Goal: Information Seeking & Learning: Learn about a topic

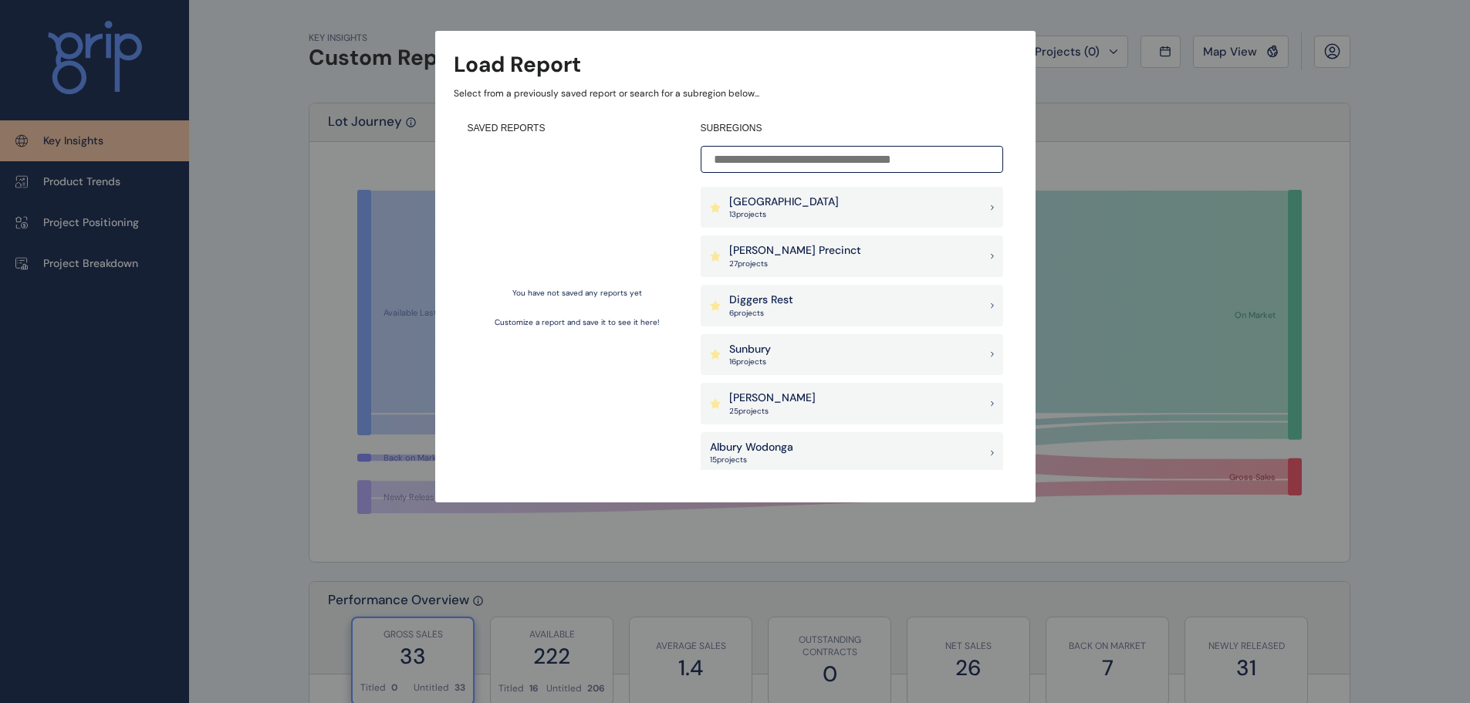
click at [759, 406] on p "25 project s" at bounding box center [772, 411] width 86 height 11
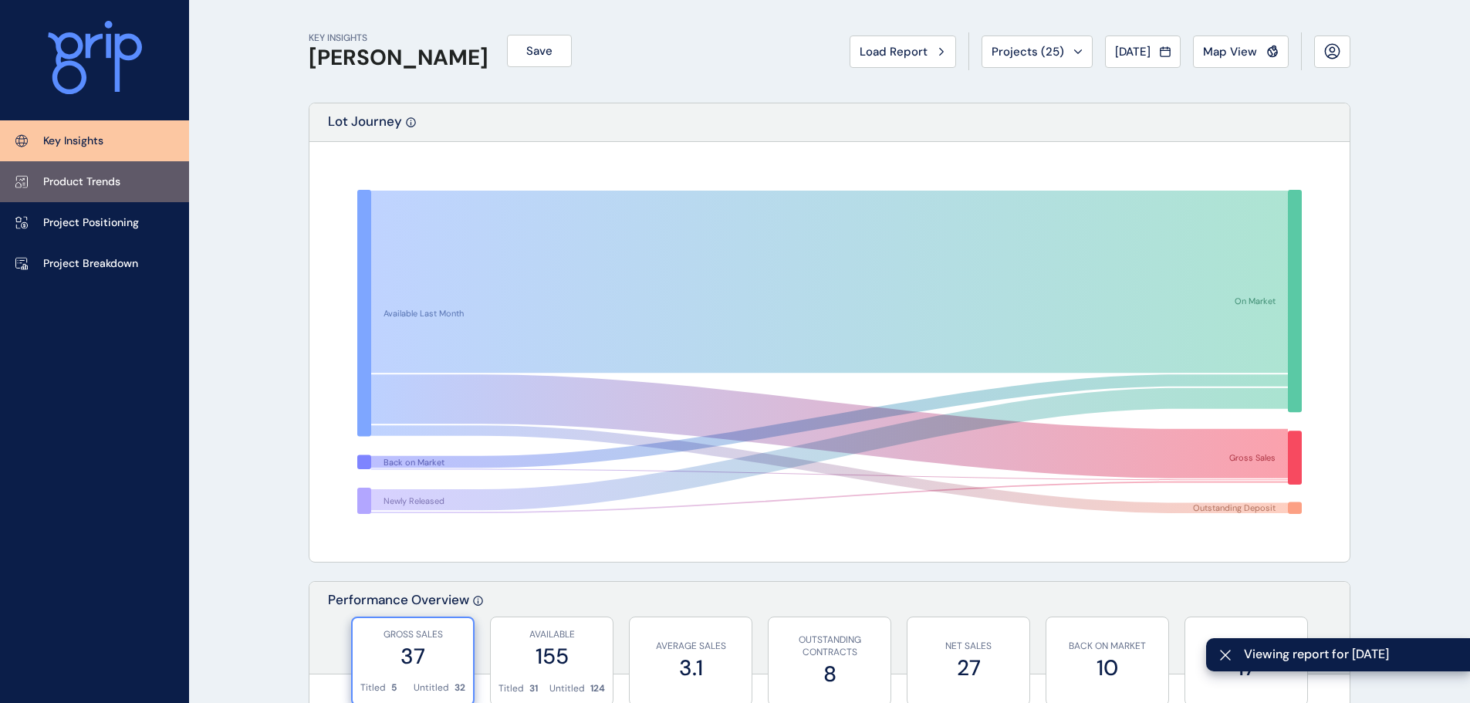
click at [61, 182] on p "Product Trends" at bounding box center [81, 181] width 77 height 15
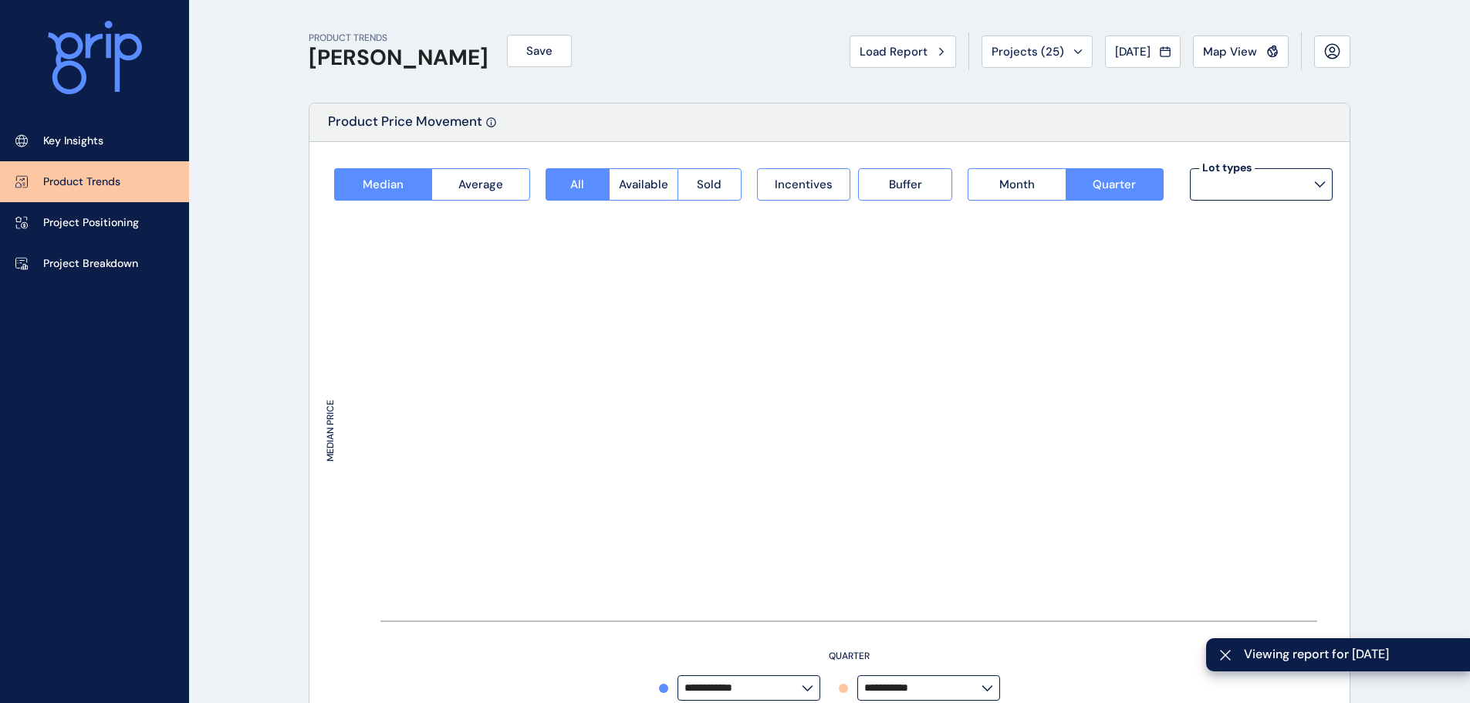
type input "**********"
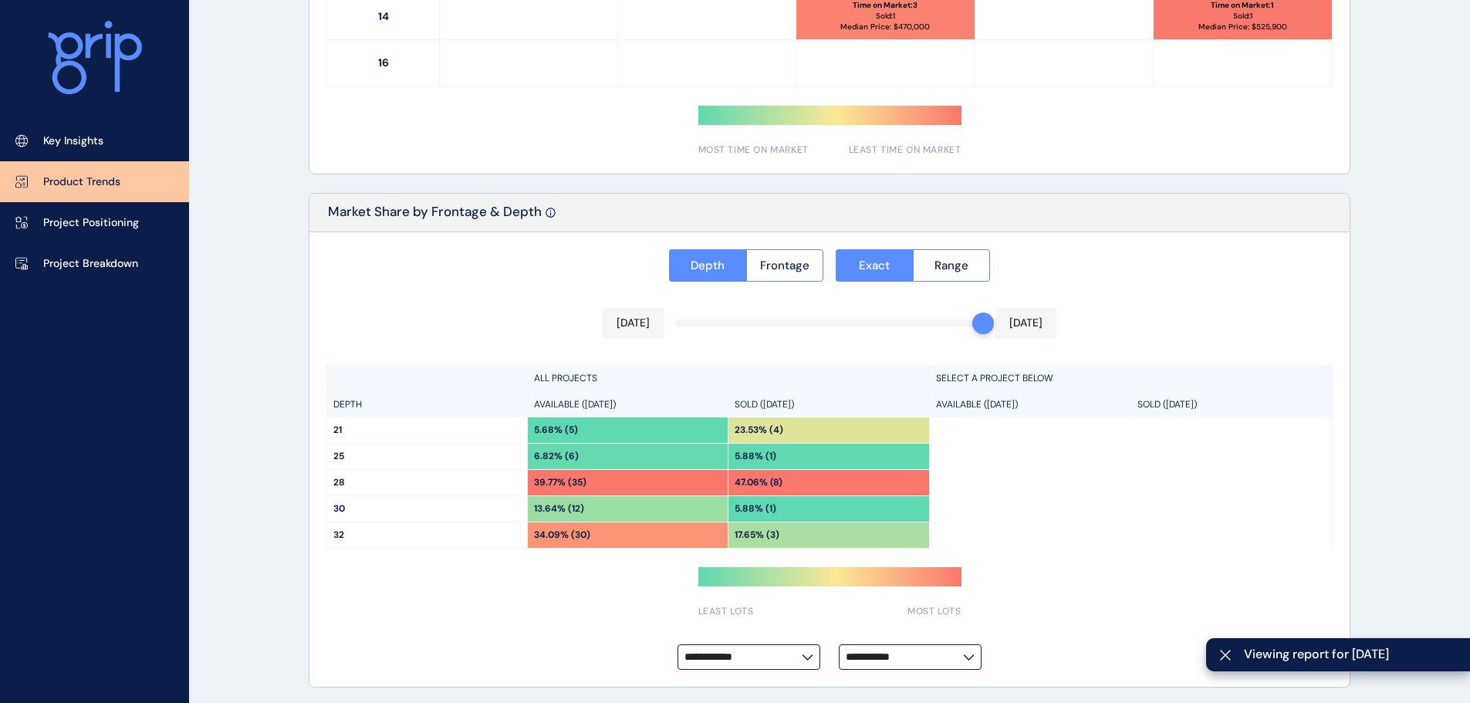
scroll to position [1103, 0]
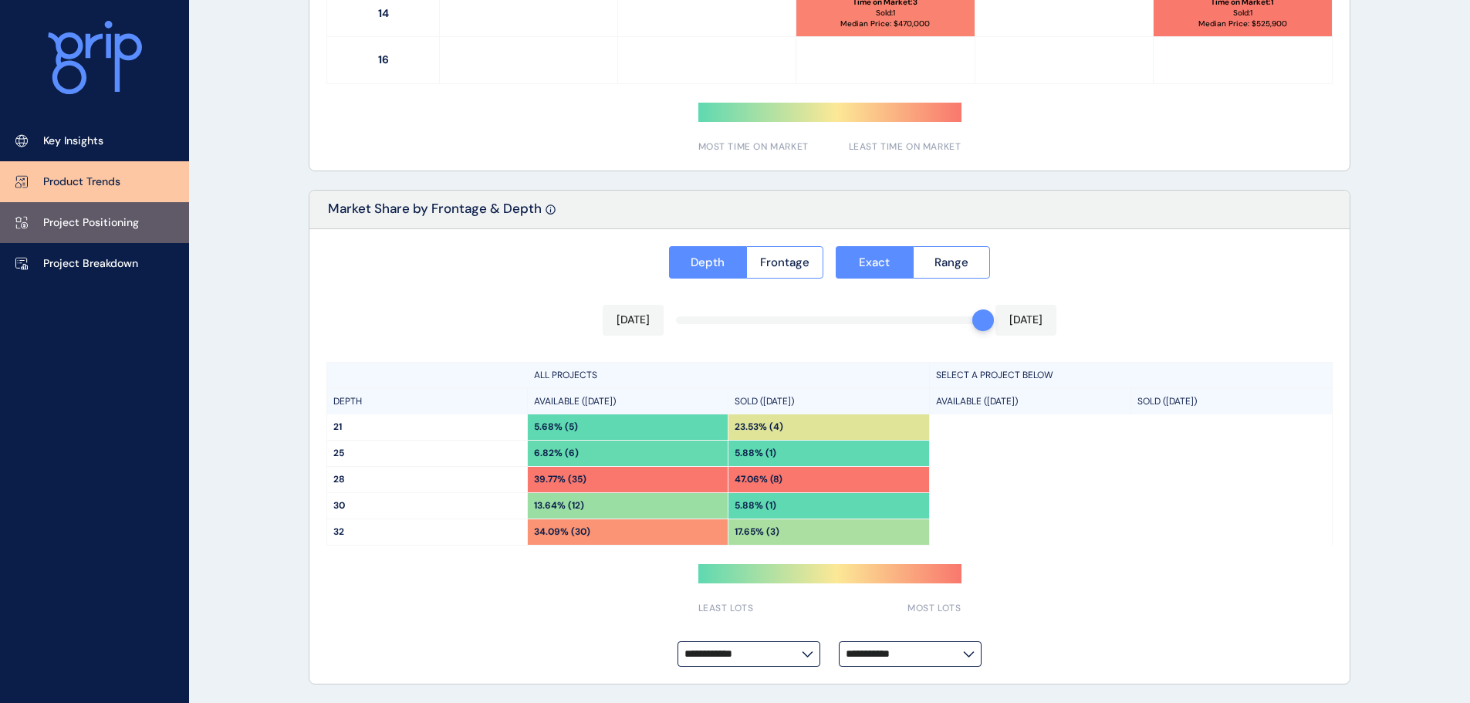
click at [128, 226] on p "Project Positioning" at bounding box center [91, 222] width 96 height 15
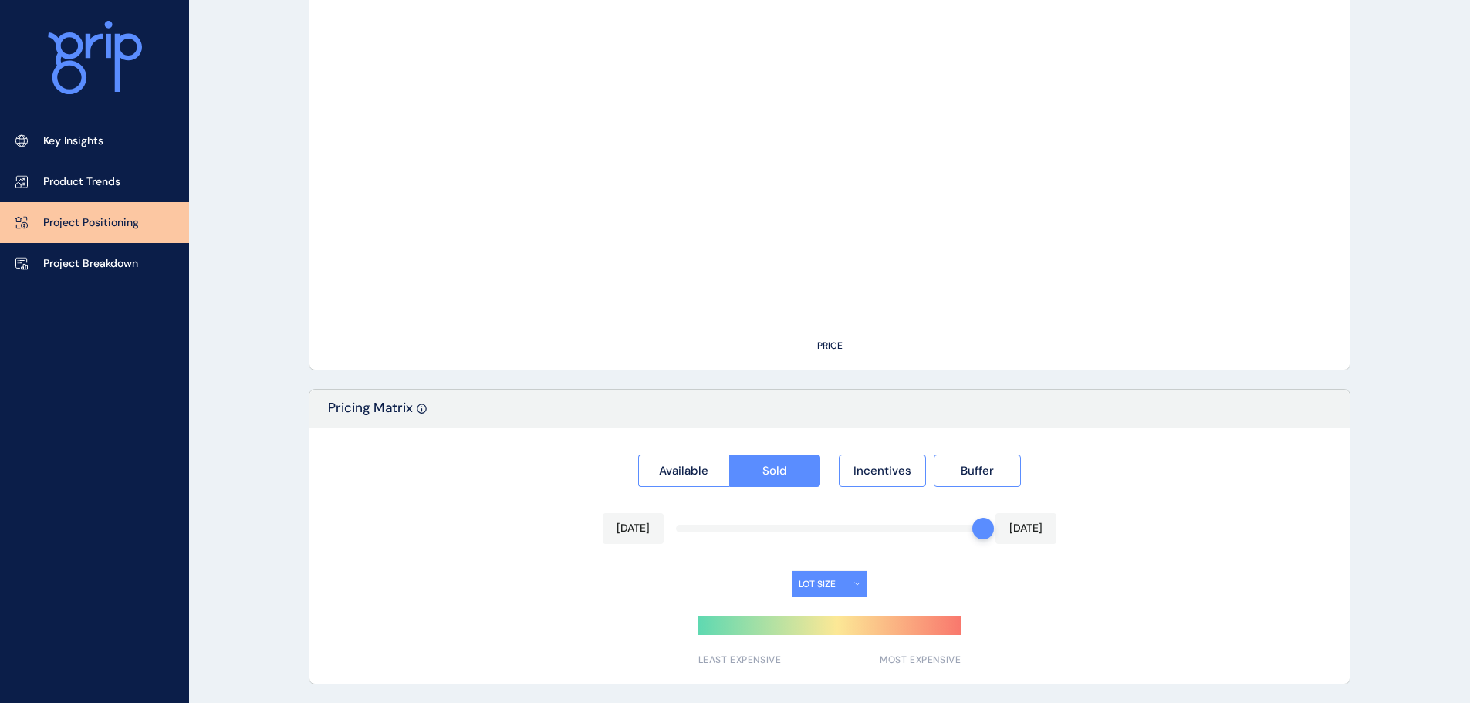
type input "**********"
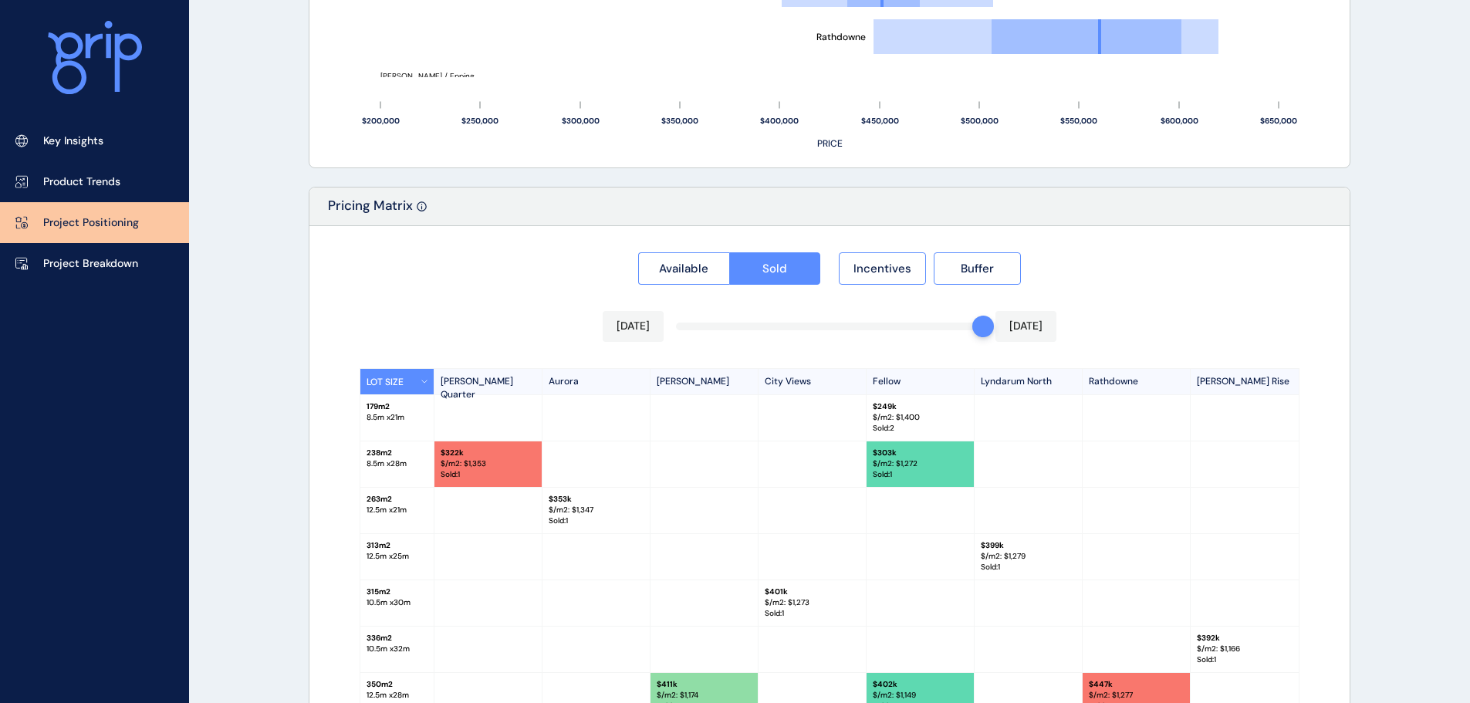
scroll to position [1434, 0]
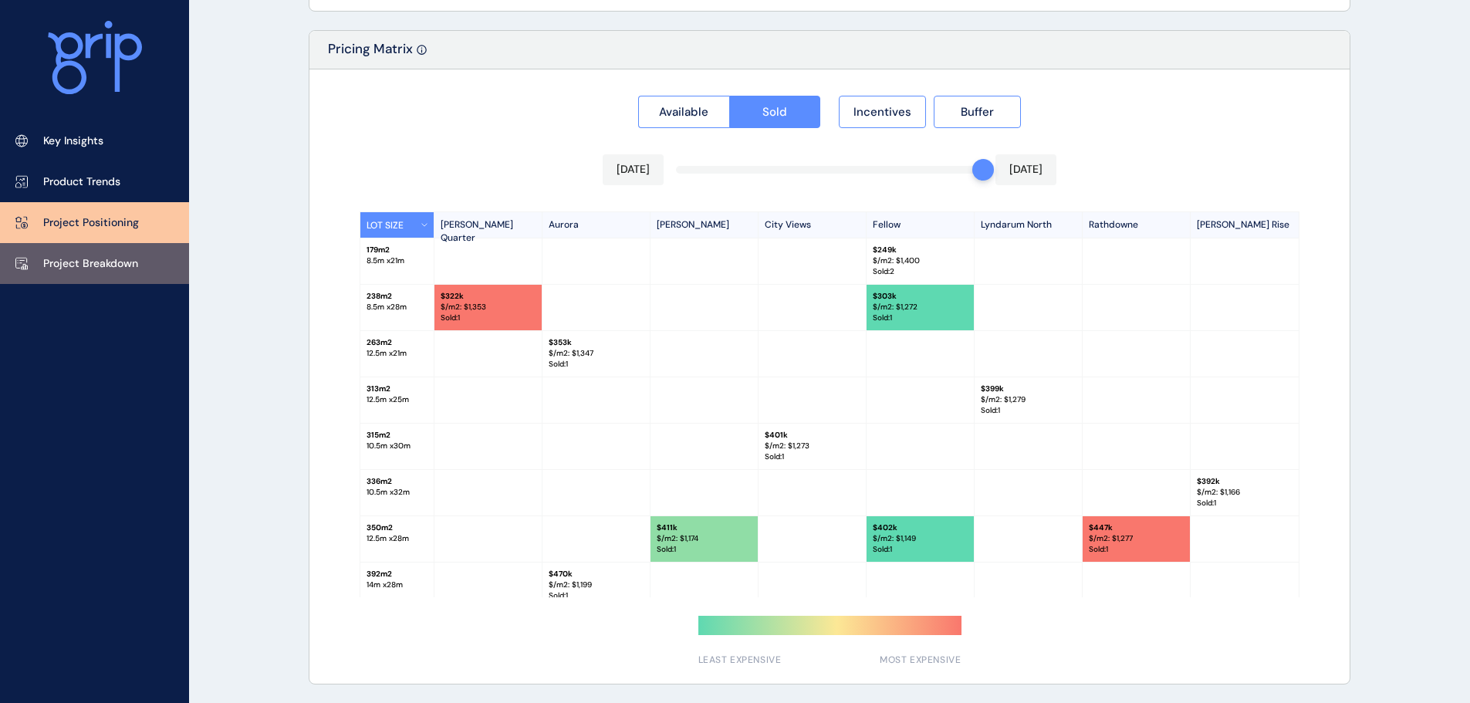
click at [109, 259] on p "Project Breakdown" at bounding box center [90, 263] width 95 height 15
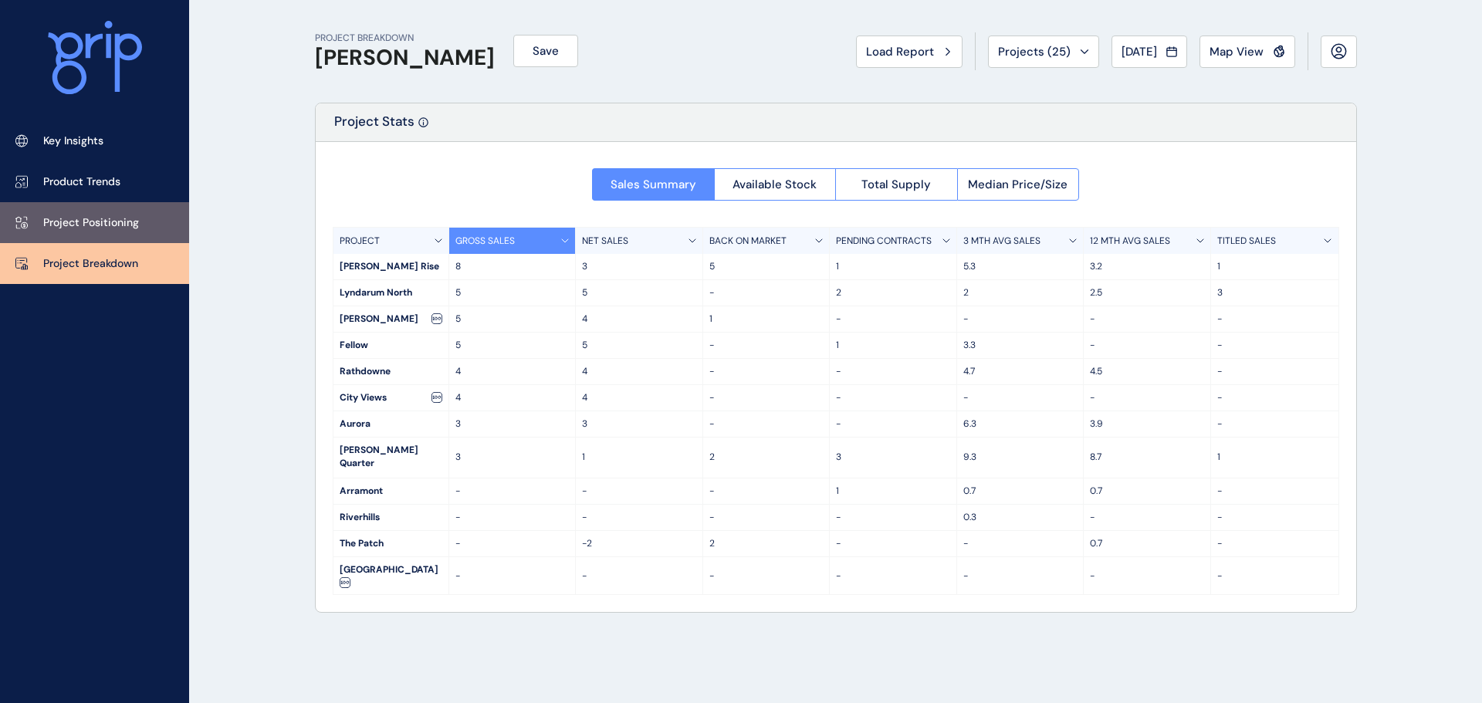
click at [118, 228] on p "Project Positioning" at bounding box center [91, 222] width 96 height 15
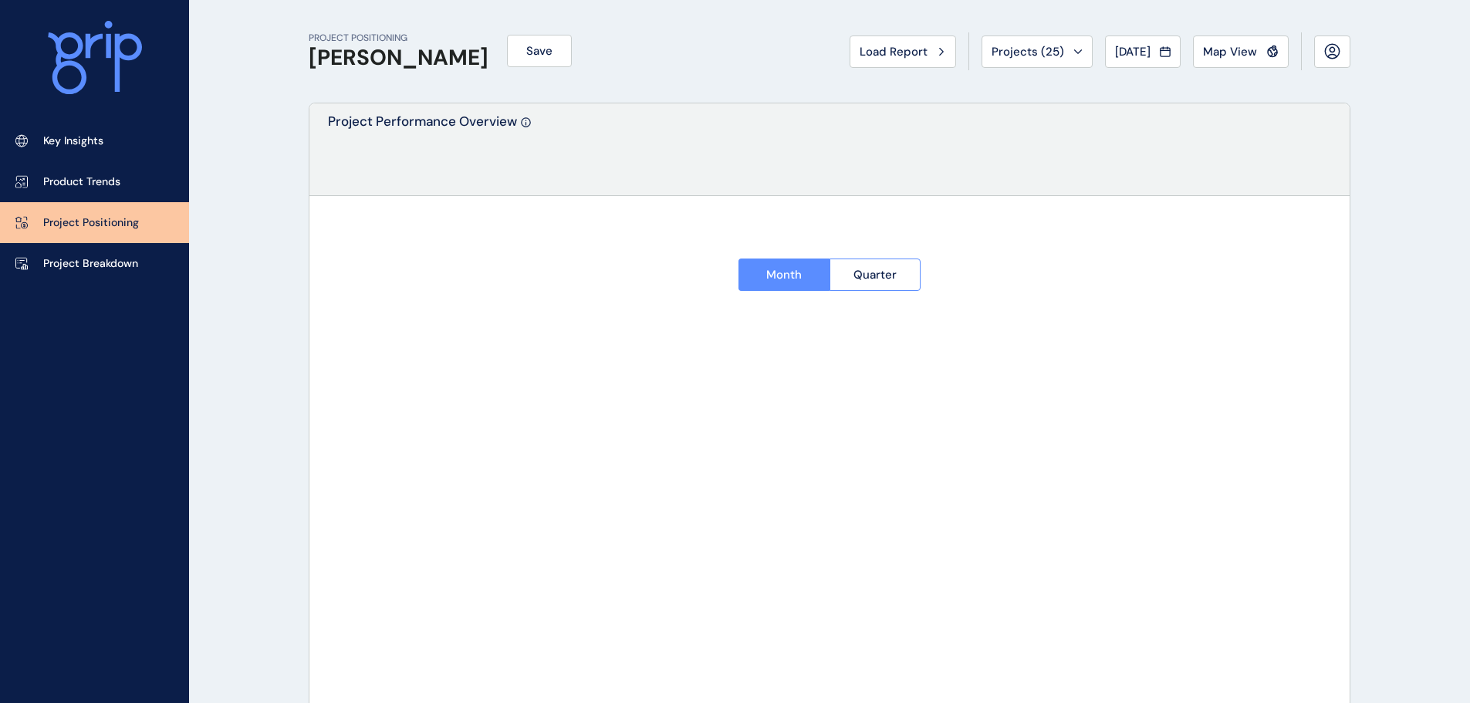
type input "**********"
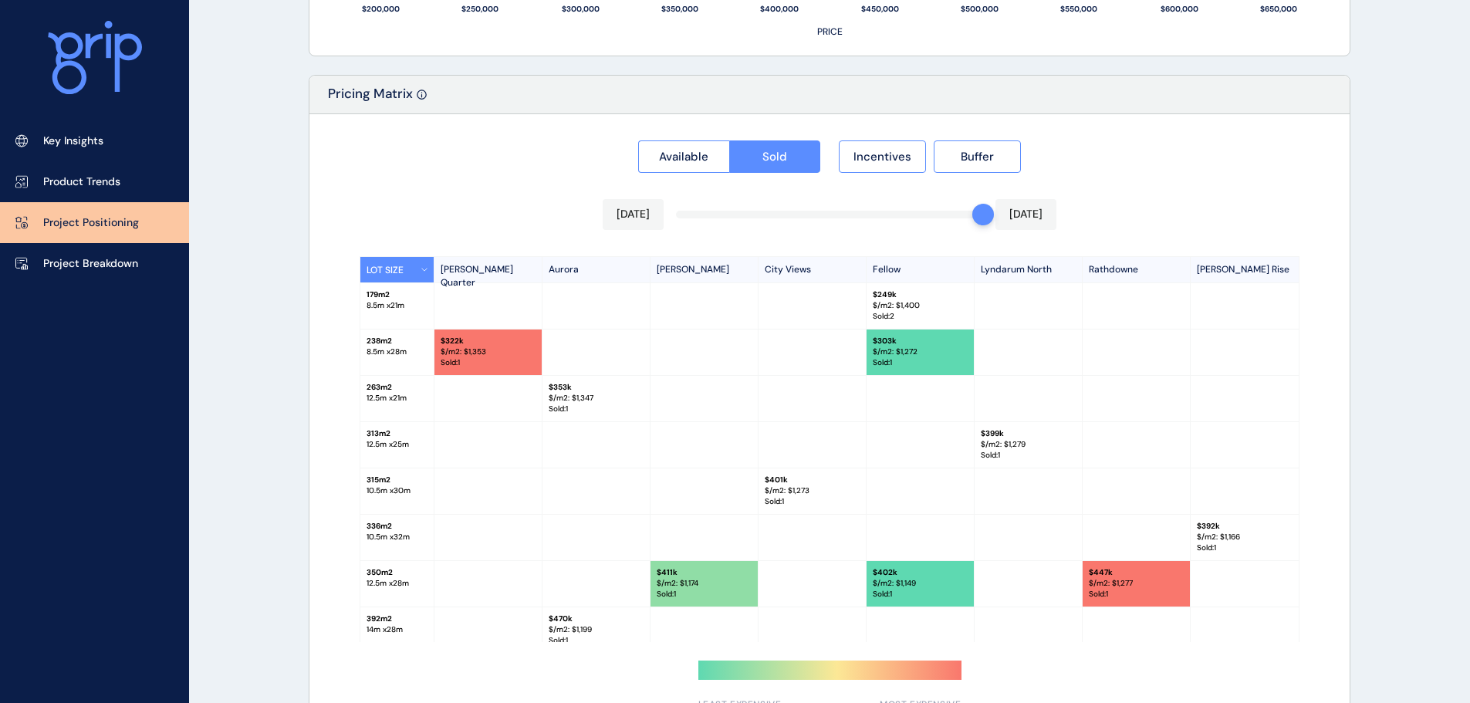
scroll to position [1434, 0]
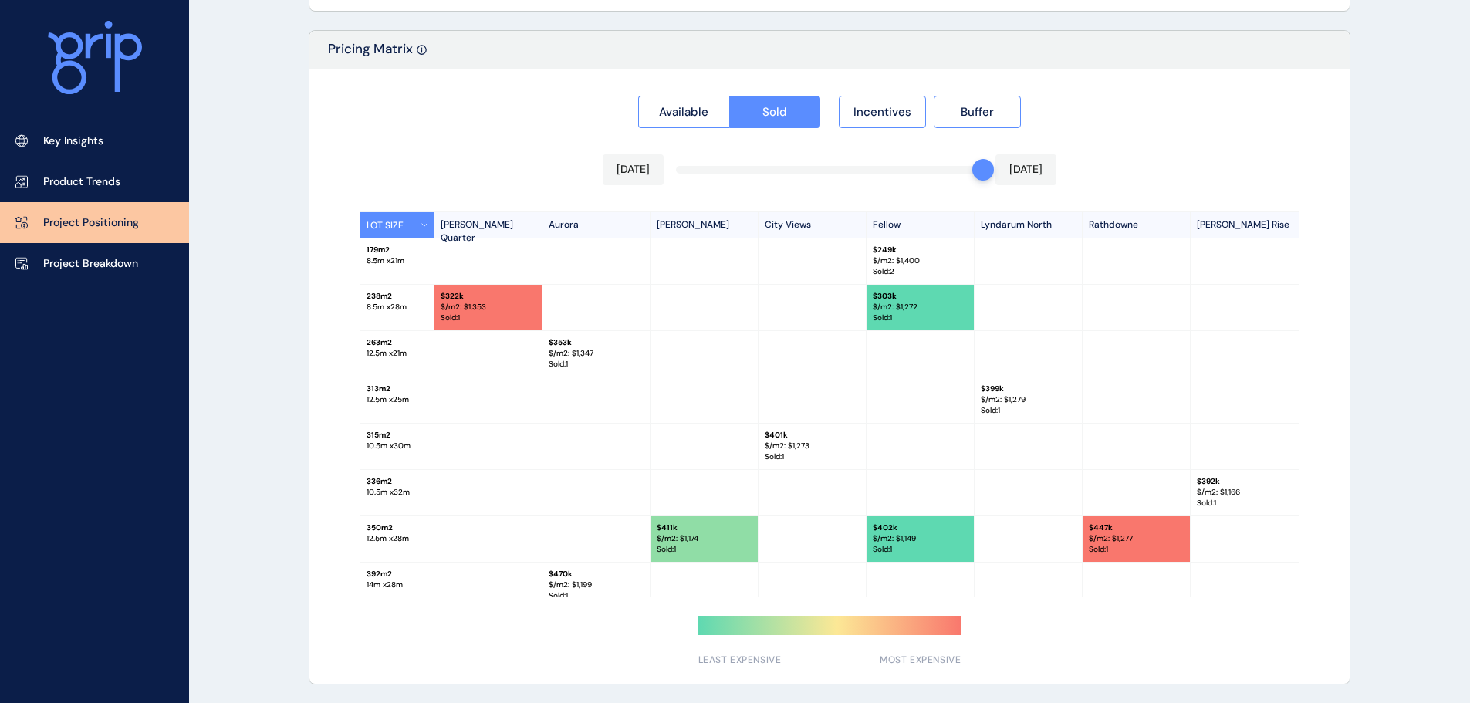
click at [394, 549] on div "350 m2 12.5 m x 28 m" at bounding box center [397, 539] width 74 height 46
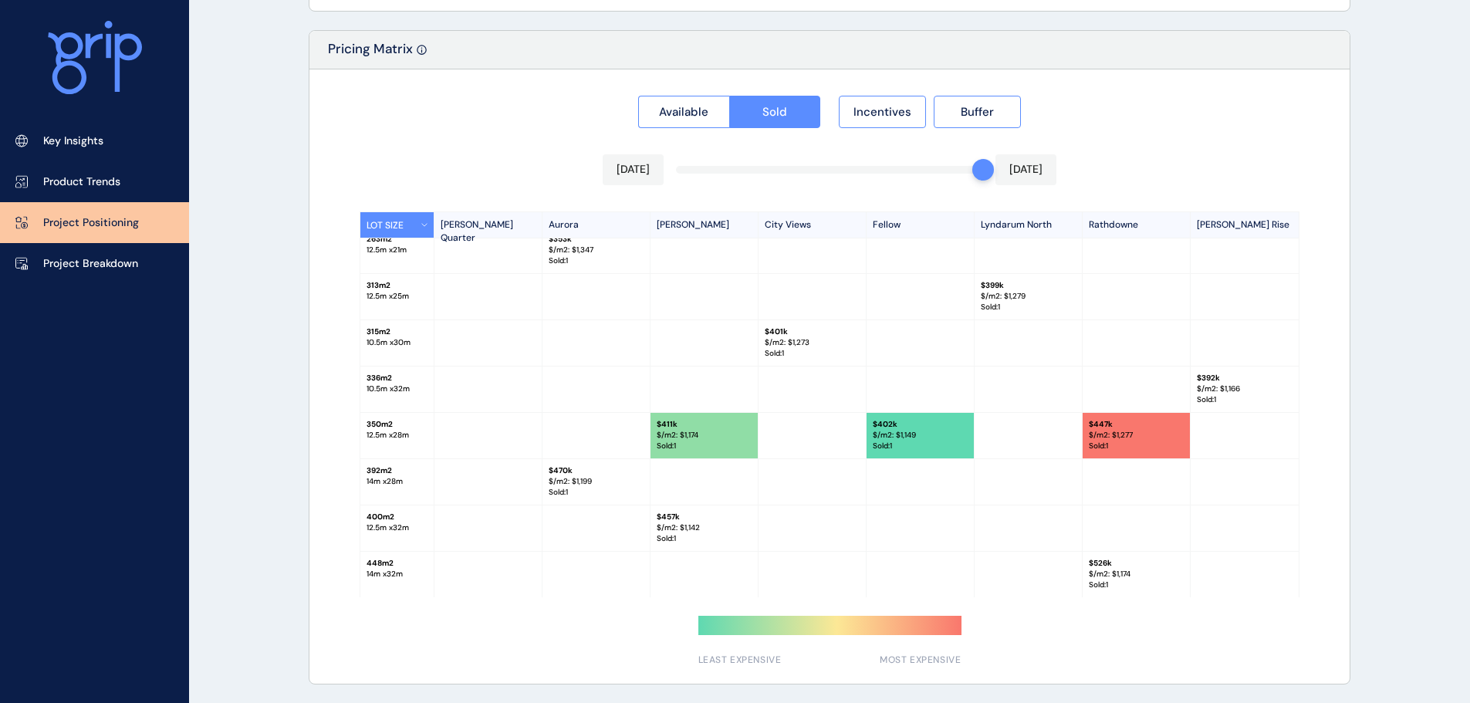
click at [395, 474] on p "392 m2" at bounding box center [397, 470] width 61 height 11
click at [393, 437] on p "12.5 m x 28 m" at bounding box center [397, 435] width 61 height 11
click at [377, 414] on div "350 m2 12.5 m x 28 m" at bounding box center [397, 436] width 74 height 46
click at [424, 225] on icon at bounding box center [424, 225] width 6 height 4
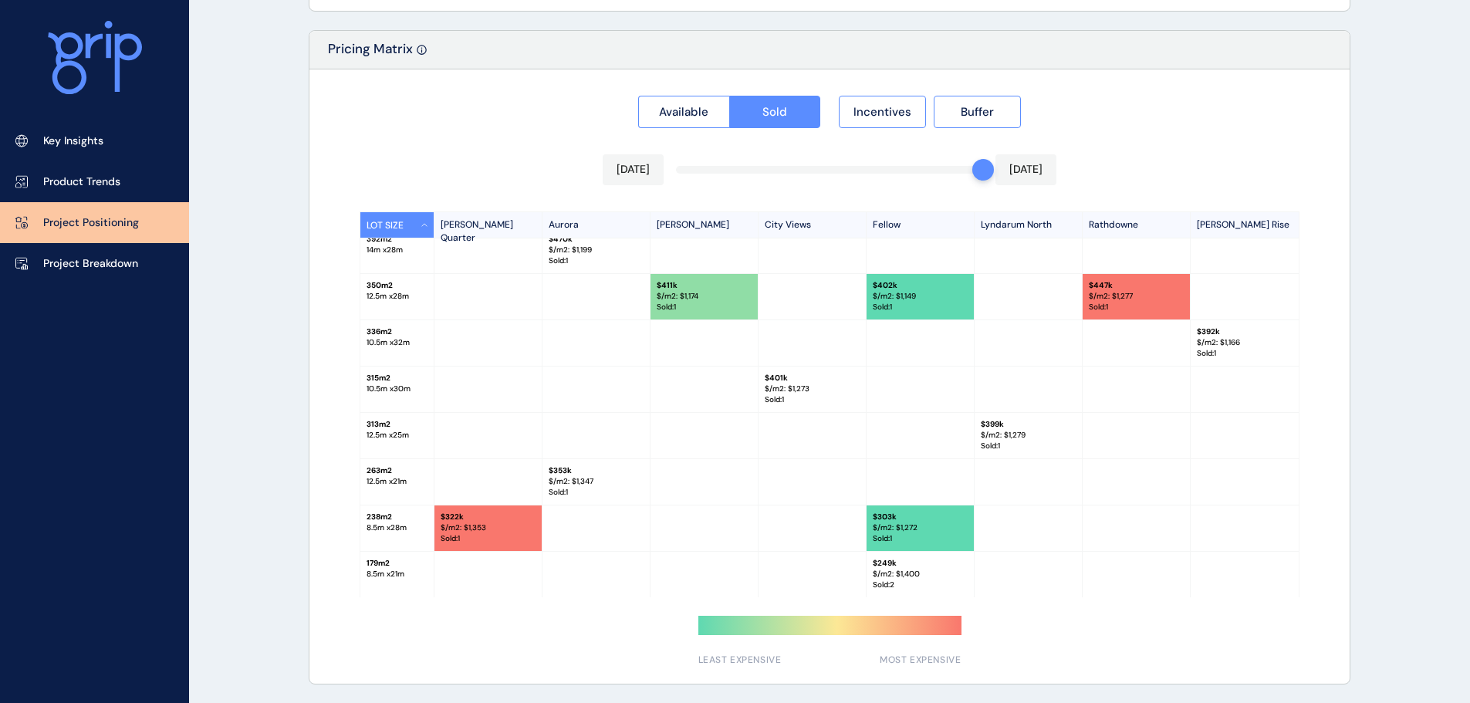
click at [424, 225] on icon at bounding box center [424, 225] width 5 height 2
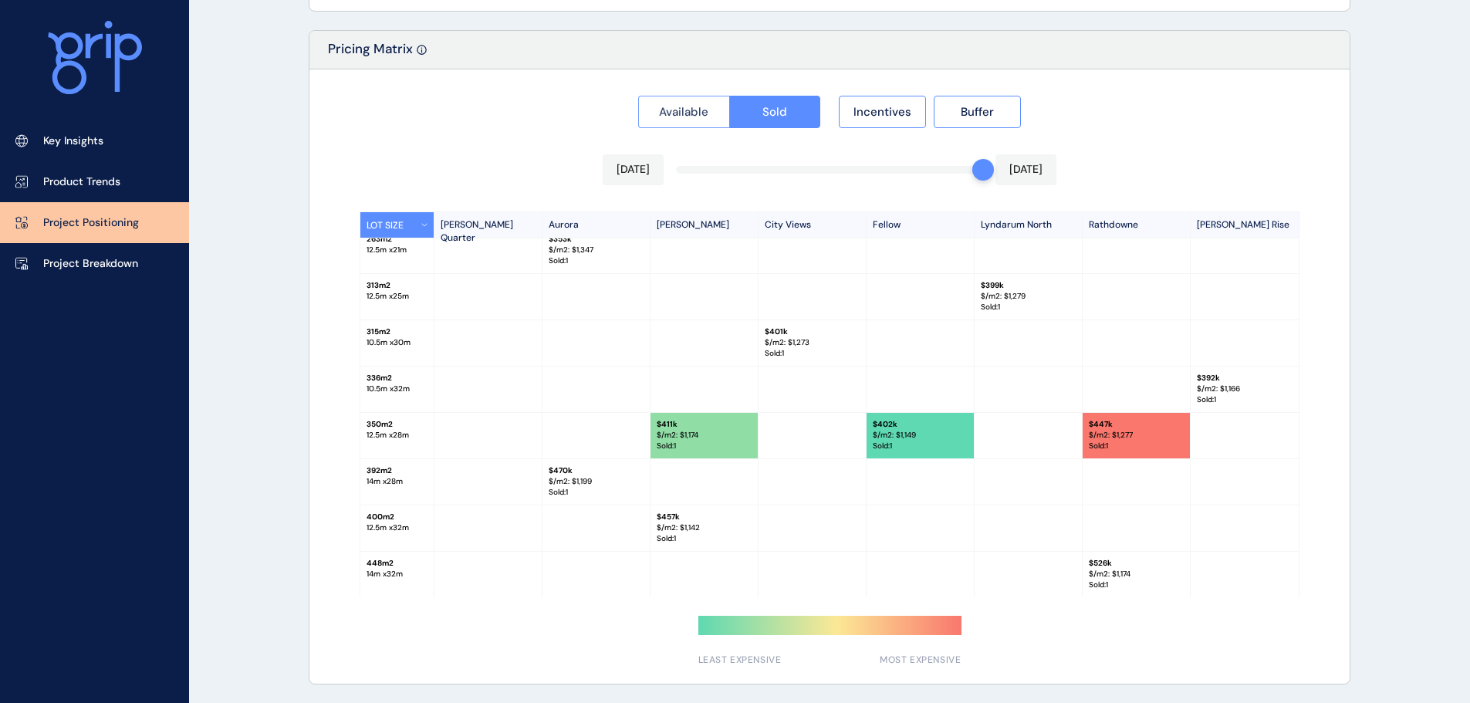
click at [687, 117] on span "Available" at bounding box center [683, 111] width 49 height 15
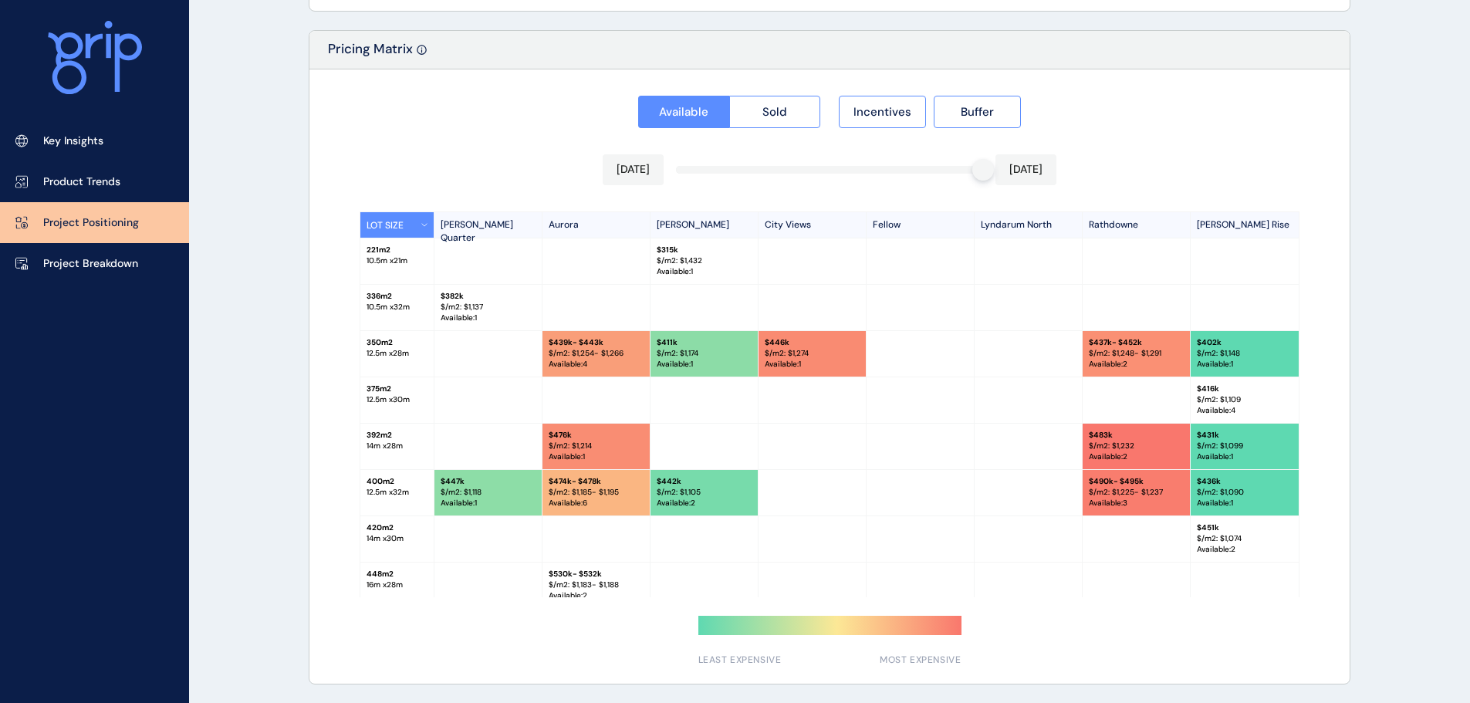
scroll to position [58, 0]
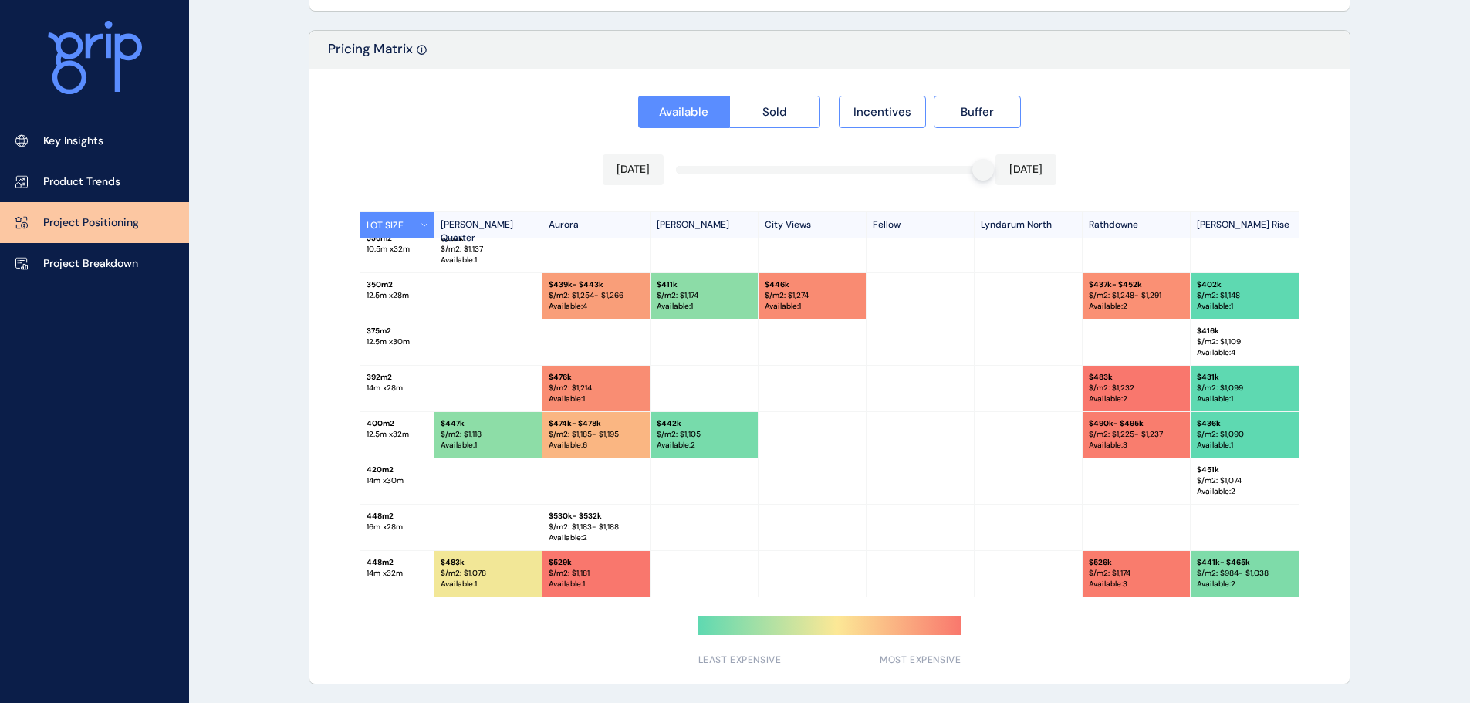
click at [404, 292] on p "12.5 m x 28 m" at bounding box center [397, 295] width 61 height 11
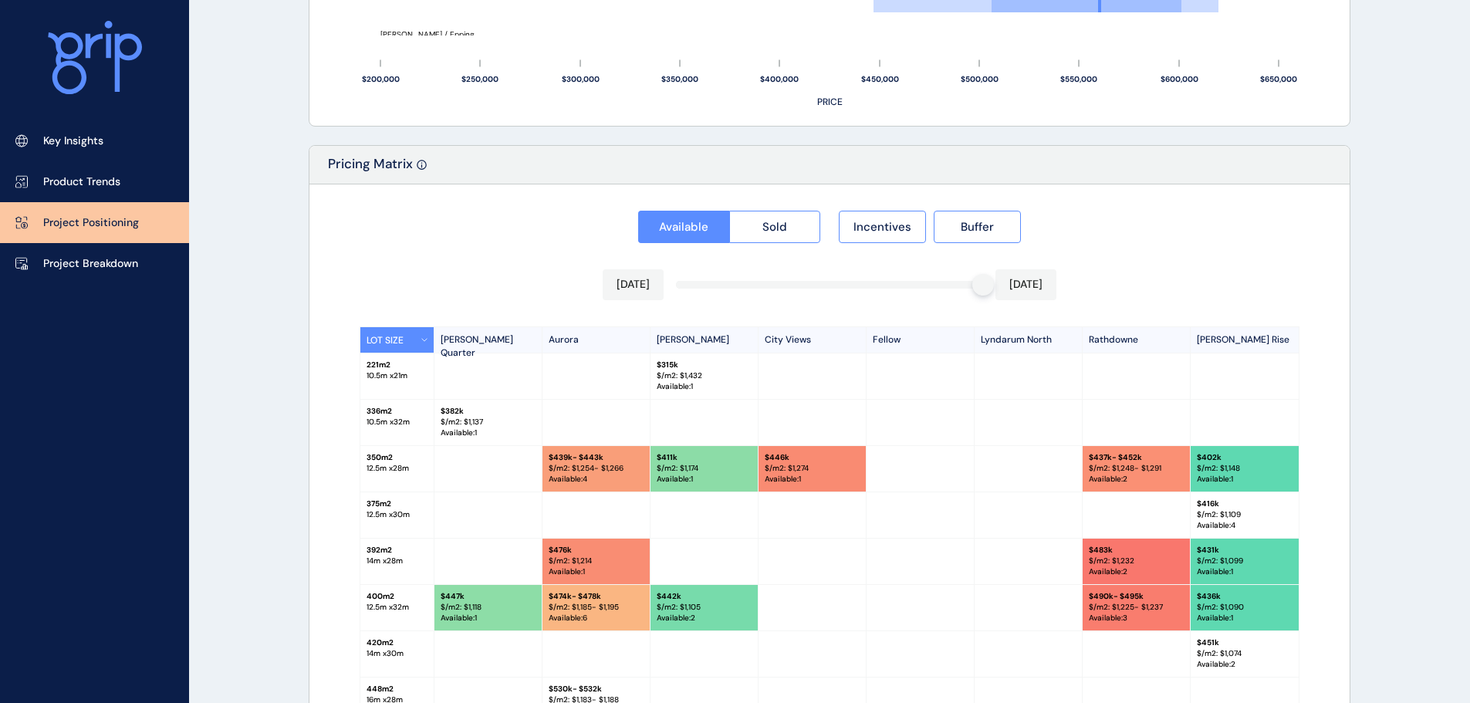
scroll to position [1357, 0]
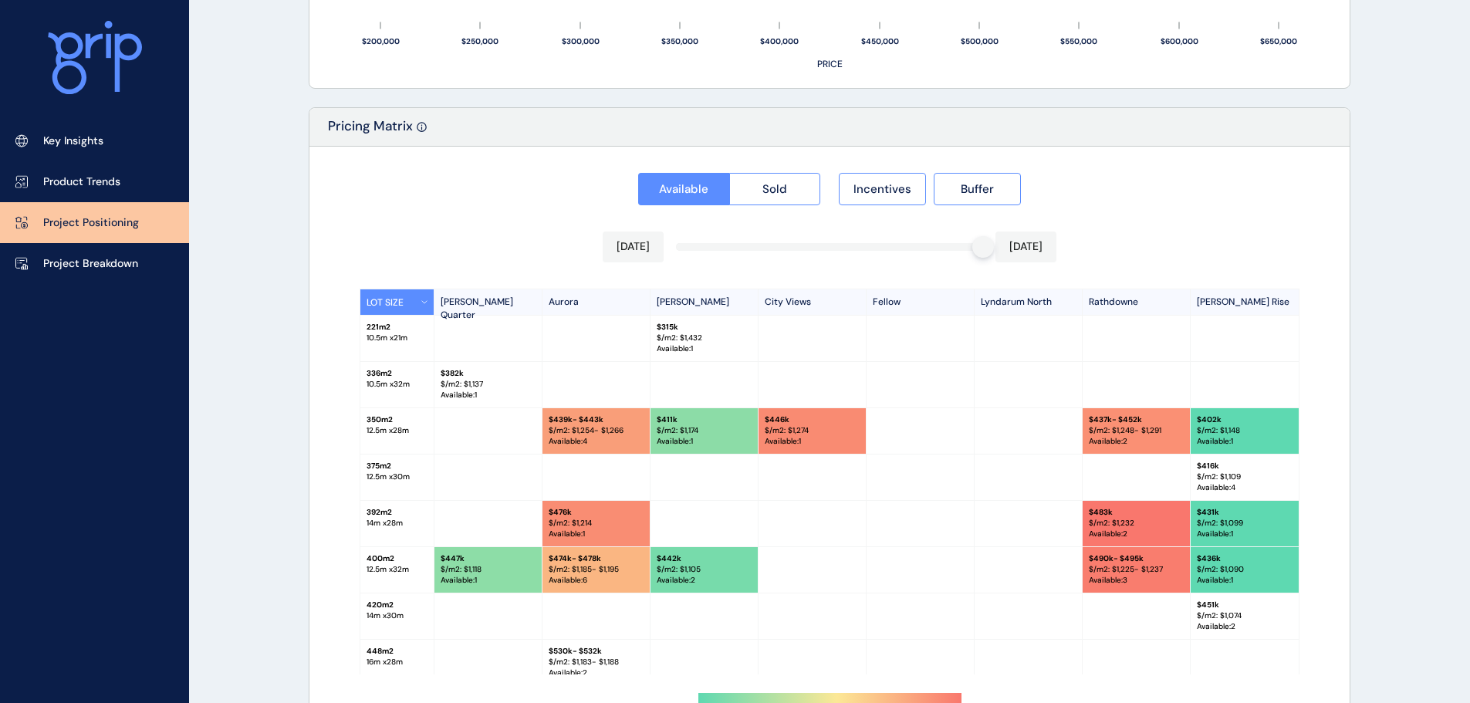
click at [451, 187] on div "Available Sold Incentives Buffer" at bounding box center [829, 185] width 1006 height 42
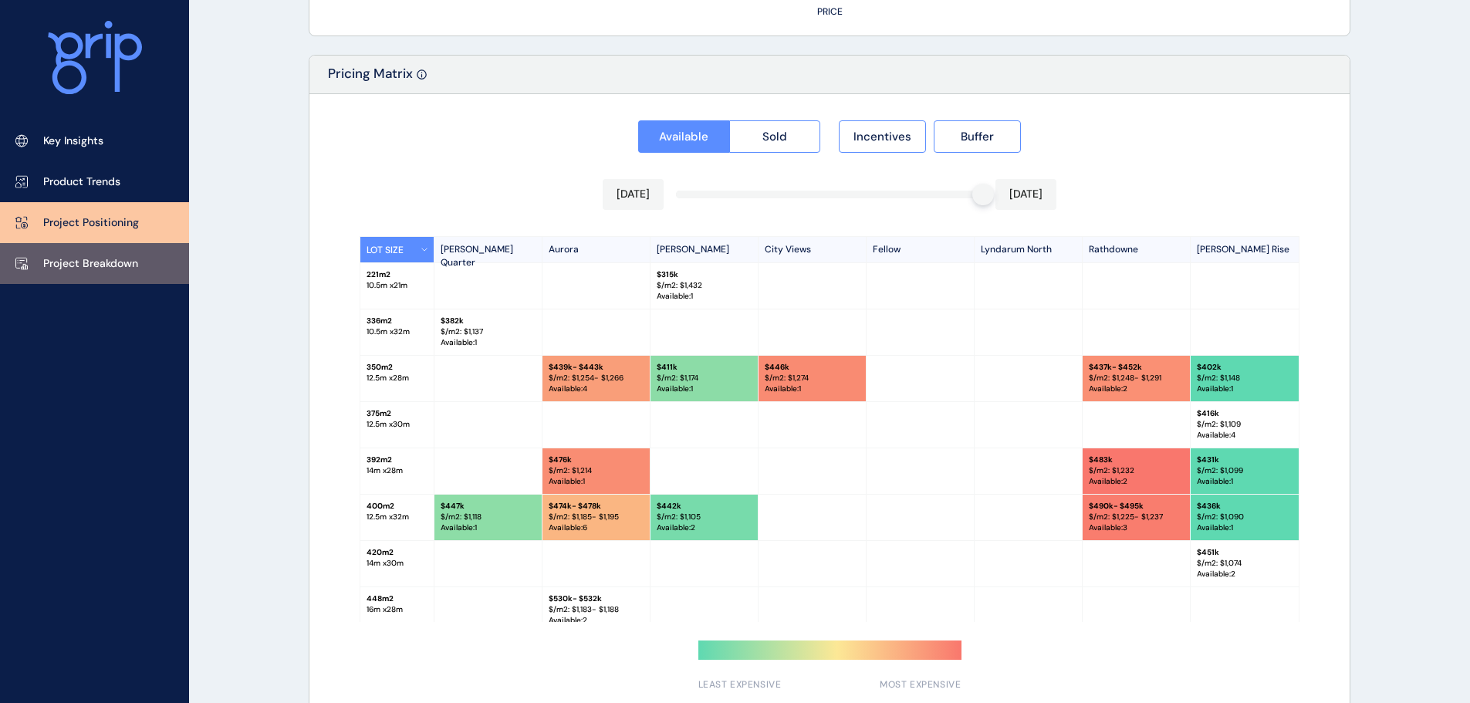
scroll to position [1434, 0]
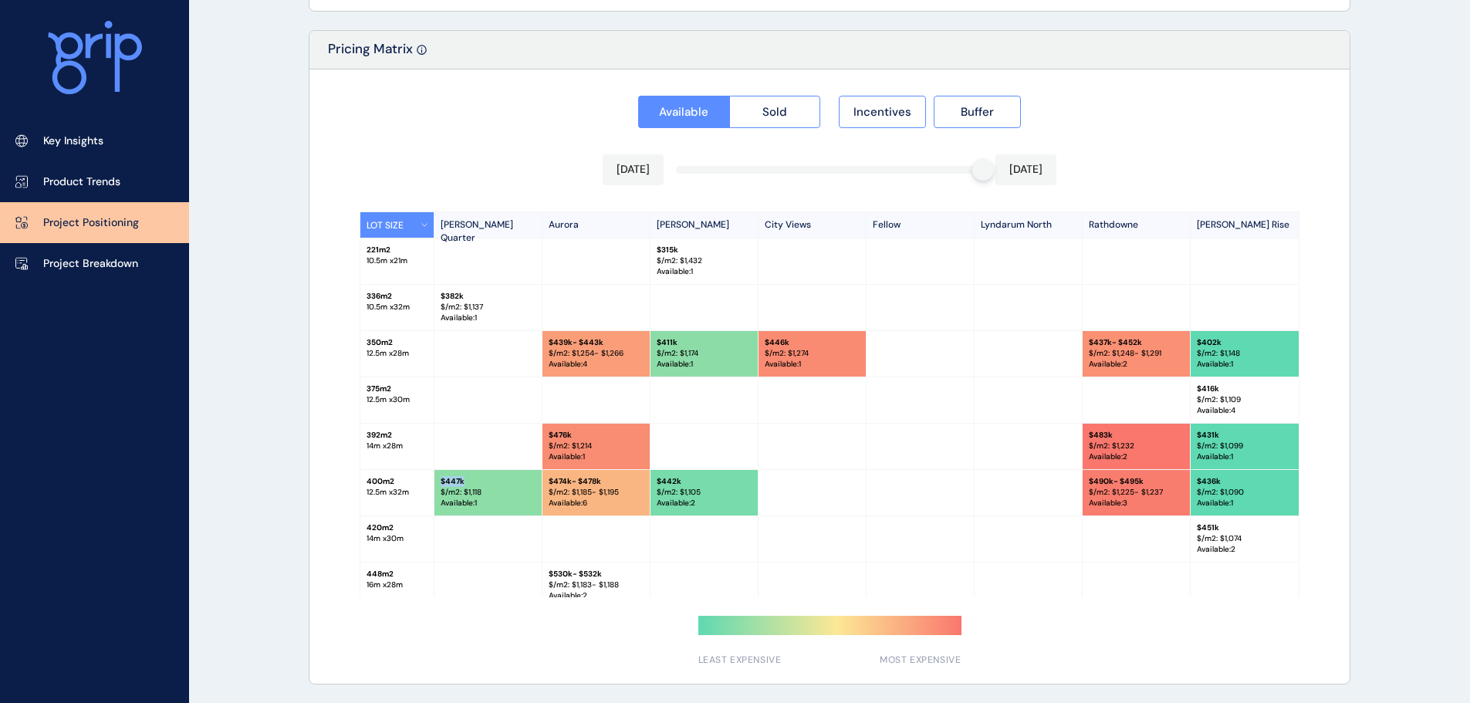
drag, startPoint x: 461, startPoint y: 481, endPoint x: 441, endPoint y: 482, distance: 20.9
click at [441, 482] on p "$ 447k" at bounding box center [488, 481] width 95 height 11
